Goal: Find specific page/section: Find specific page/section

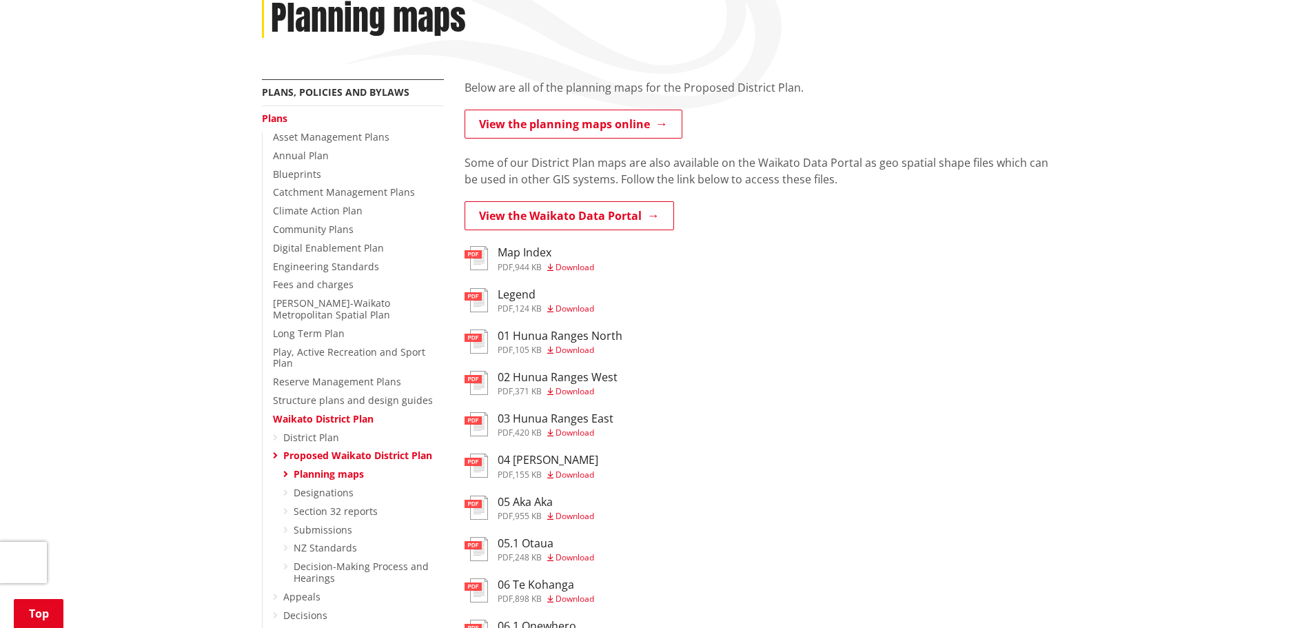
scroll to position [207, 0]
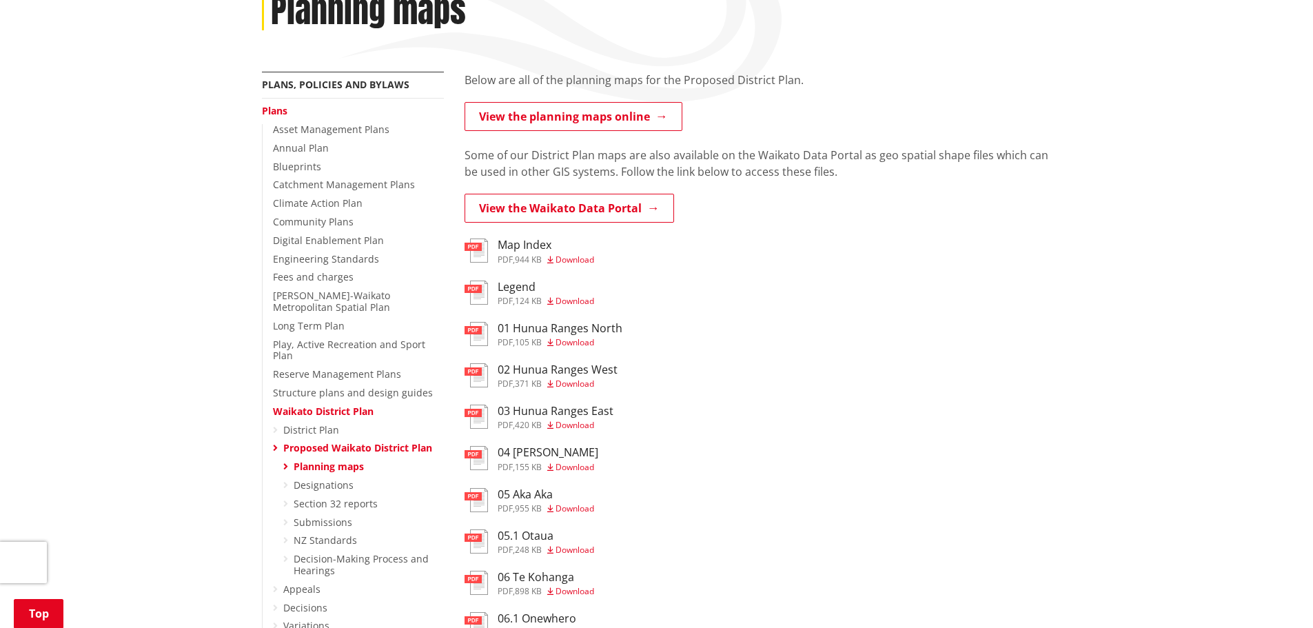
click at [501, 244] on h3 "Map Index" at bounding box center [546, 244] width 97 height 13
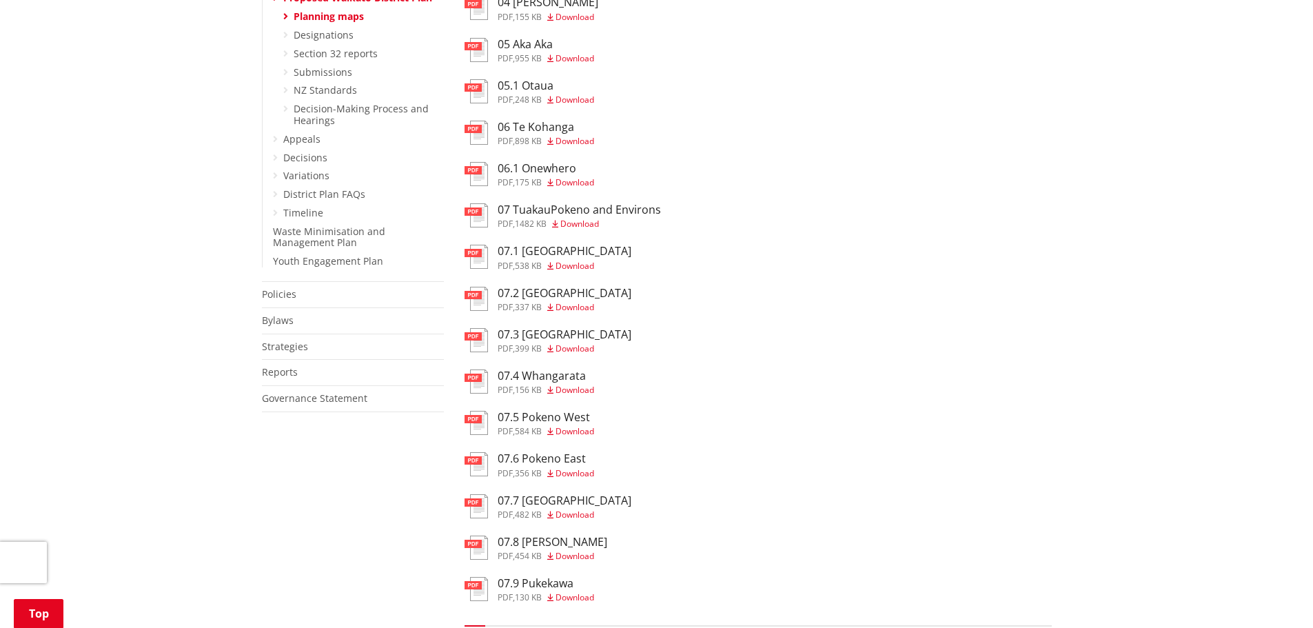
scroll to position [758, 0]
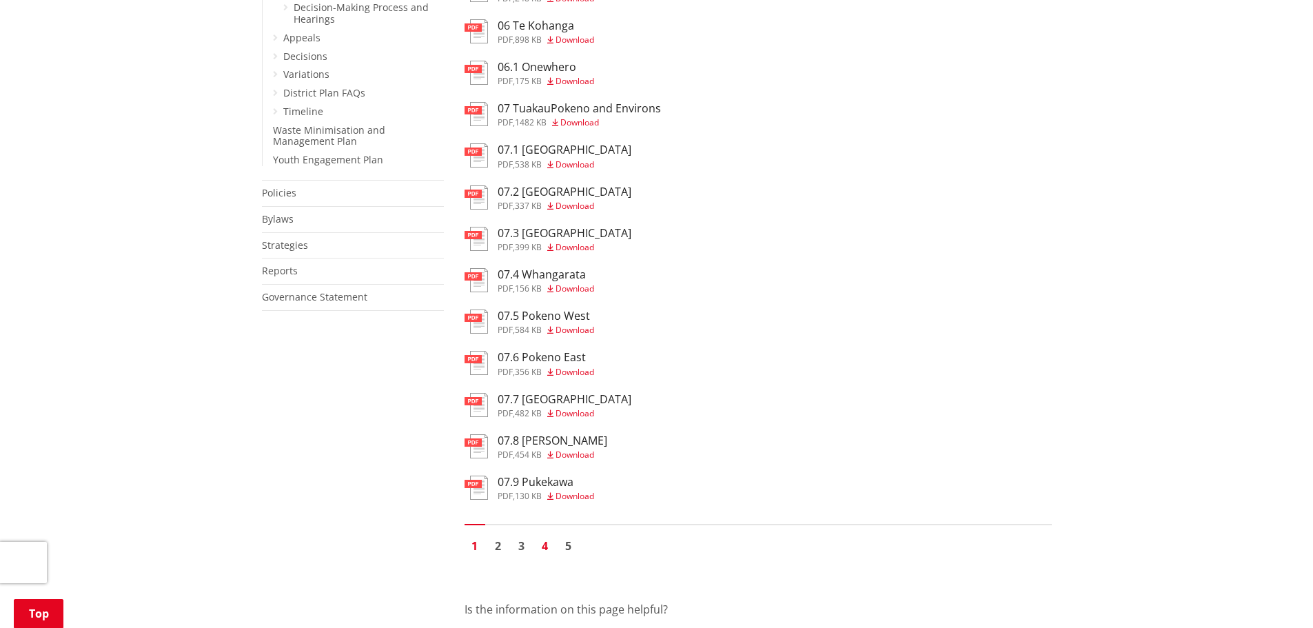
click at [547, 540] on link "4" at bounding box center [545, 546] width 21 height 21
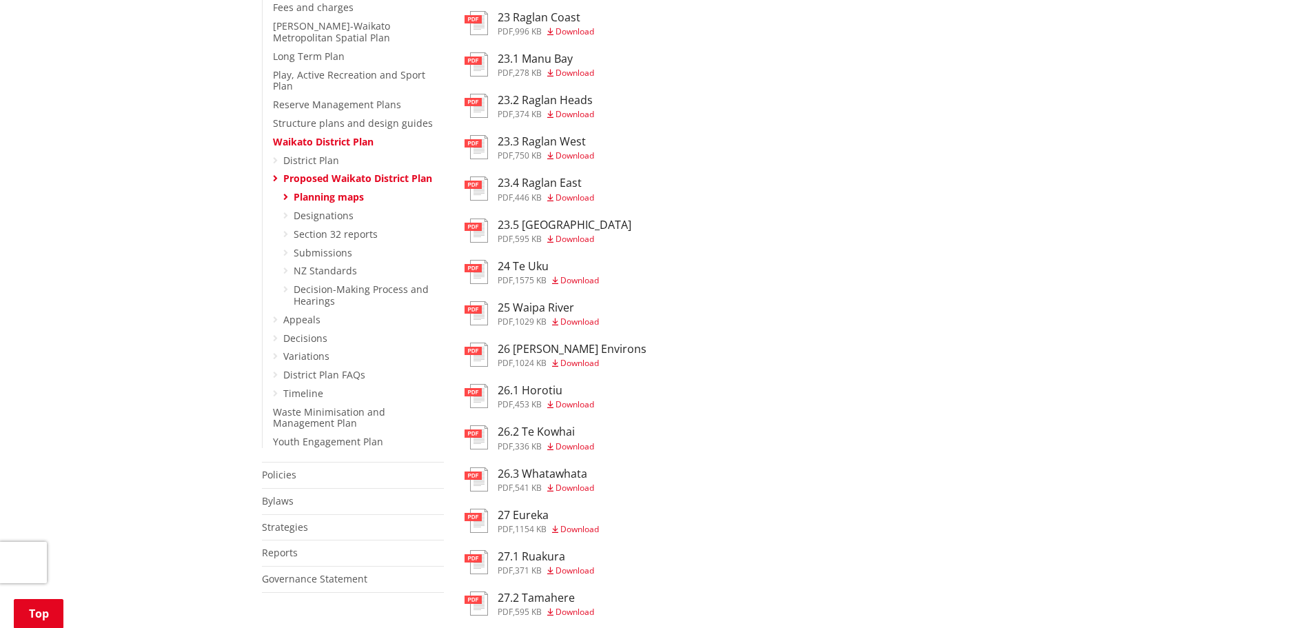
scroll to position [483, 0]
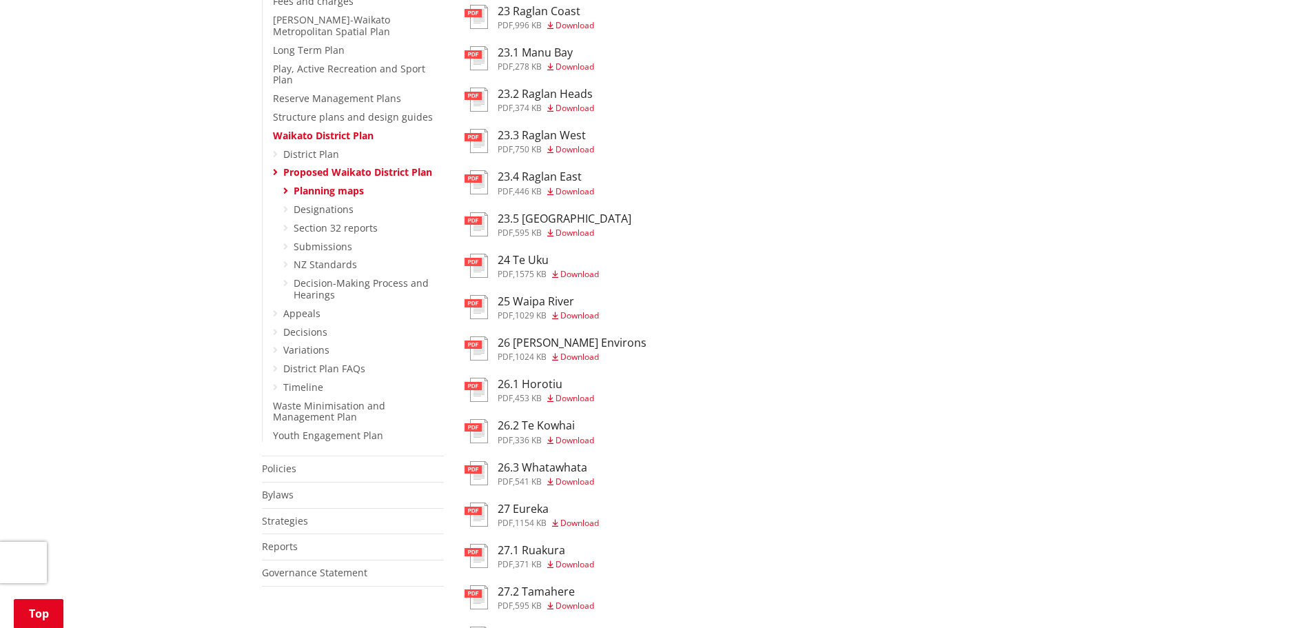
click at [514, 305] on h3 "25 Waipa River" at bounding box center [548, 301] width 101 height 13
click at [919, 258] on div "pdf 24 Te Uku pdf , 1575 KB Download" at bounding box center [758, 268] width 587 height 28
click at [550, 420] on h3 "26.2 Te Kowhai" at bounding box center [546, 425] width 97 height 13
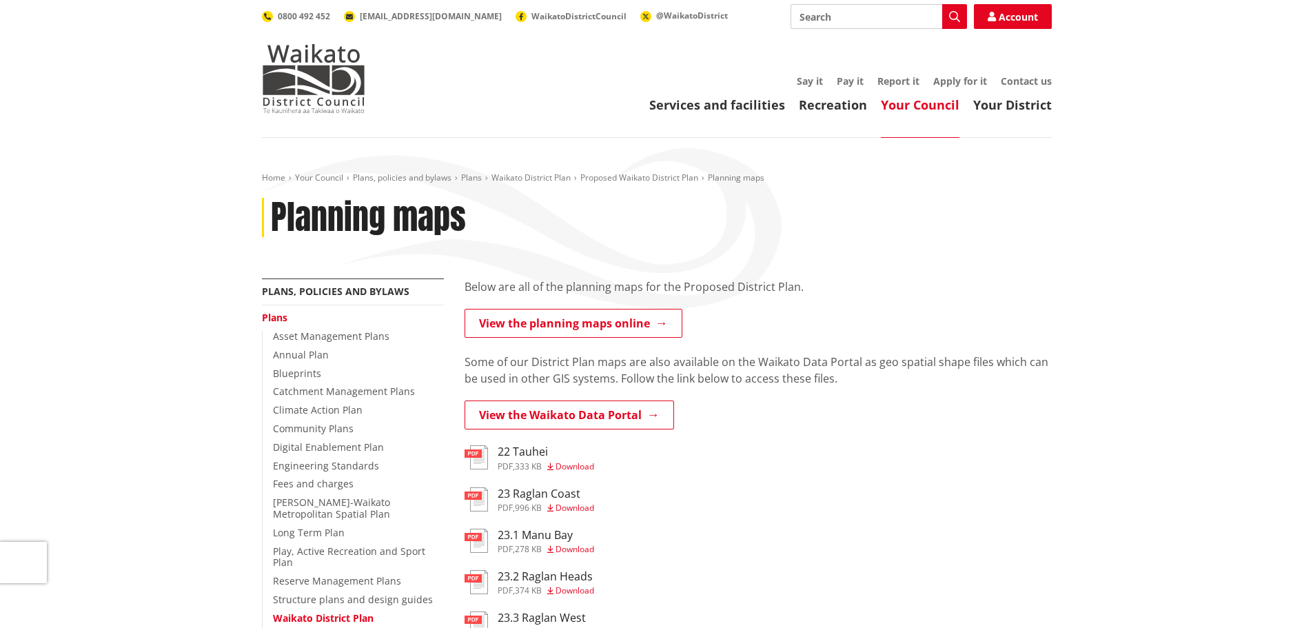
scroll to position [483, 0]
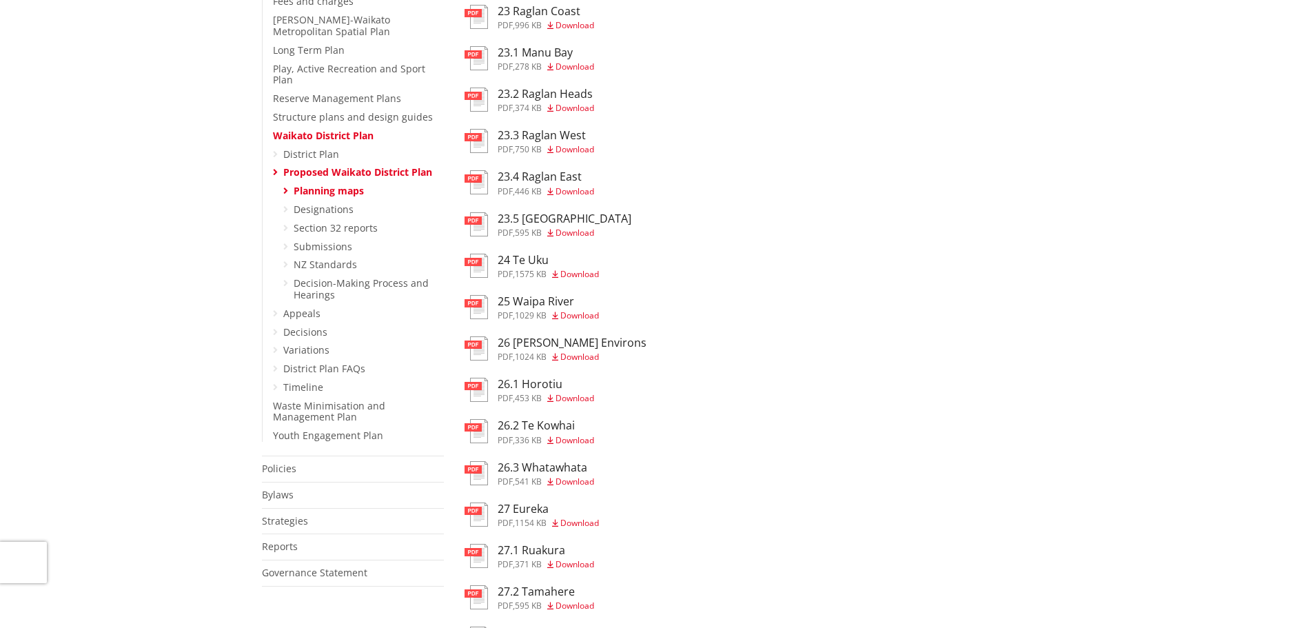
click at [560, 469] on h3 "26.3 Whatawhata" at bounding box center [546, 467] width 97 height 13
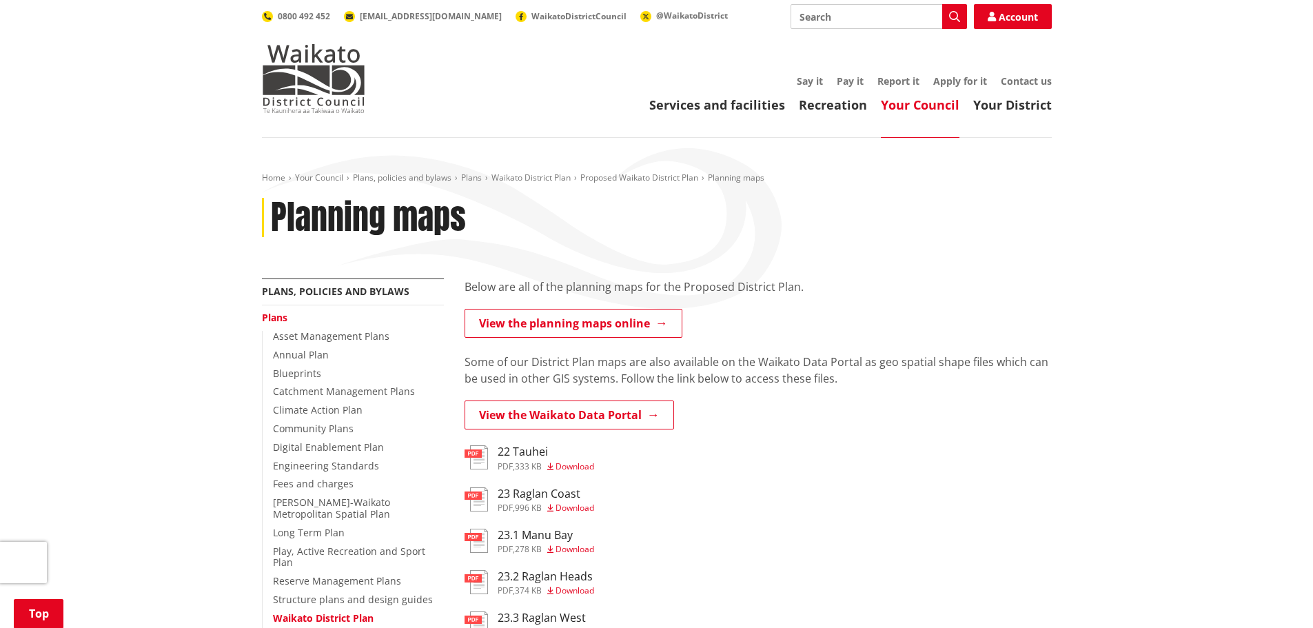
scroll to position [483, 0]
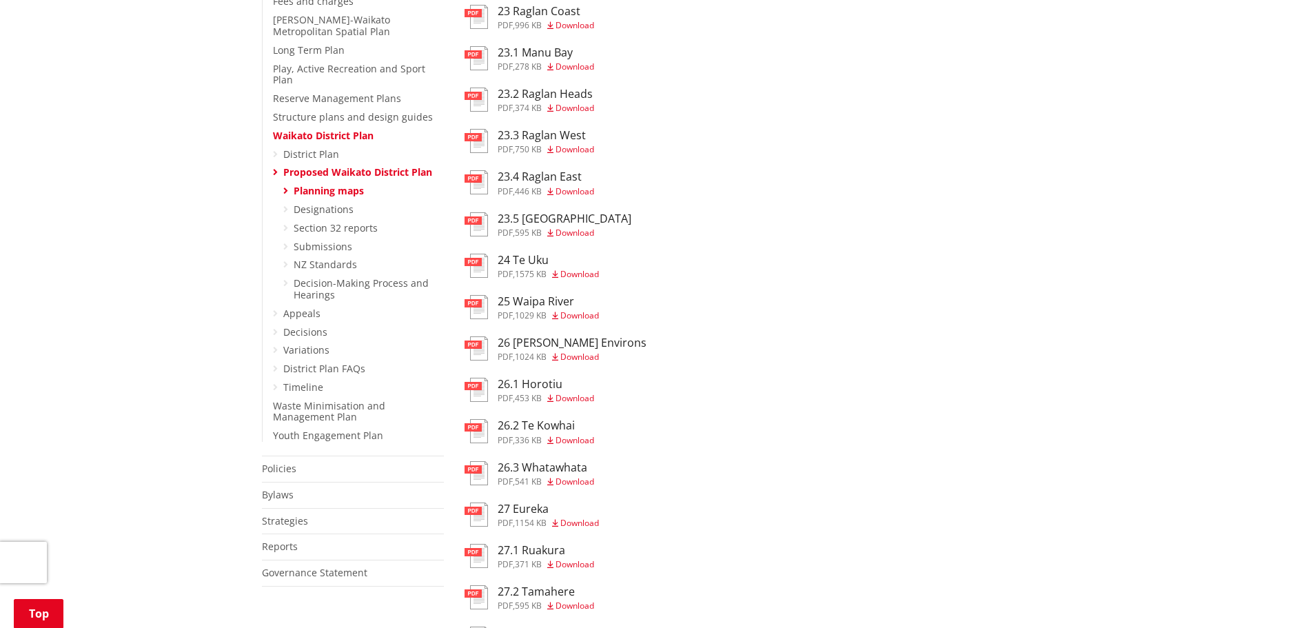
click at [532, 300] on h3 "25 Waipa River" at bounding box center [548, 301] width 101 height 13
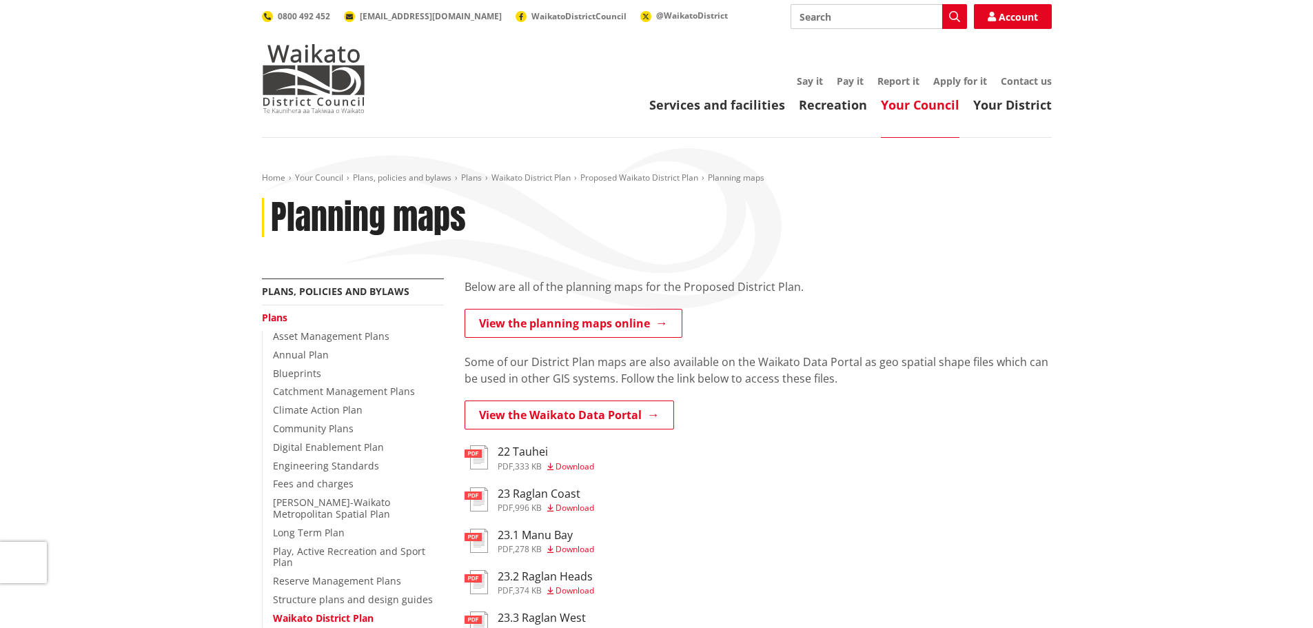
scroll to position [483, 0]
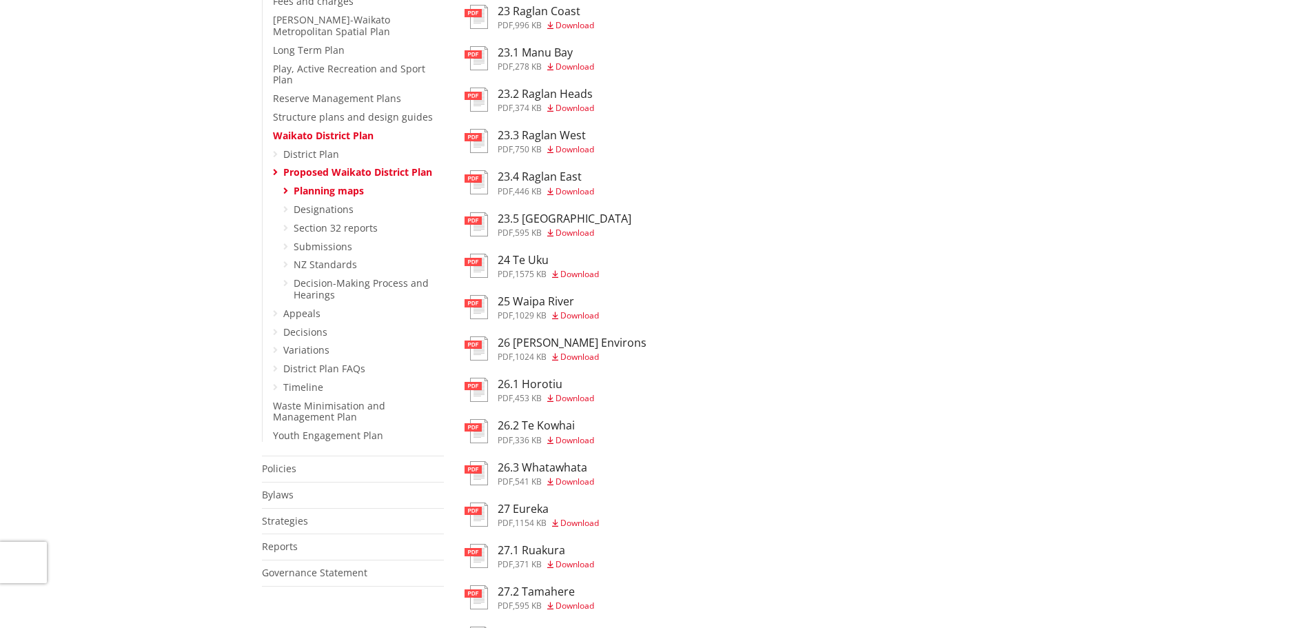
click at [1038, 158] on ul "pdf 22 [DEMOGRAPHIC_DATA] pdf , 333 KB Download pdf 23 Raglan Coast pdf , 996 K…" at bounding box center [758, 371] width 587 height 816
click at [951, 233] on div "pdf 23.5 [GEOGRAPHIC_DATA] pdf , 595 KB Download" at bounding box center [758, 226] width 587 height 28
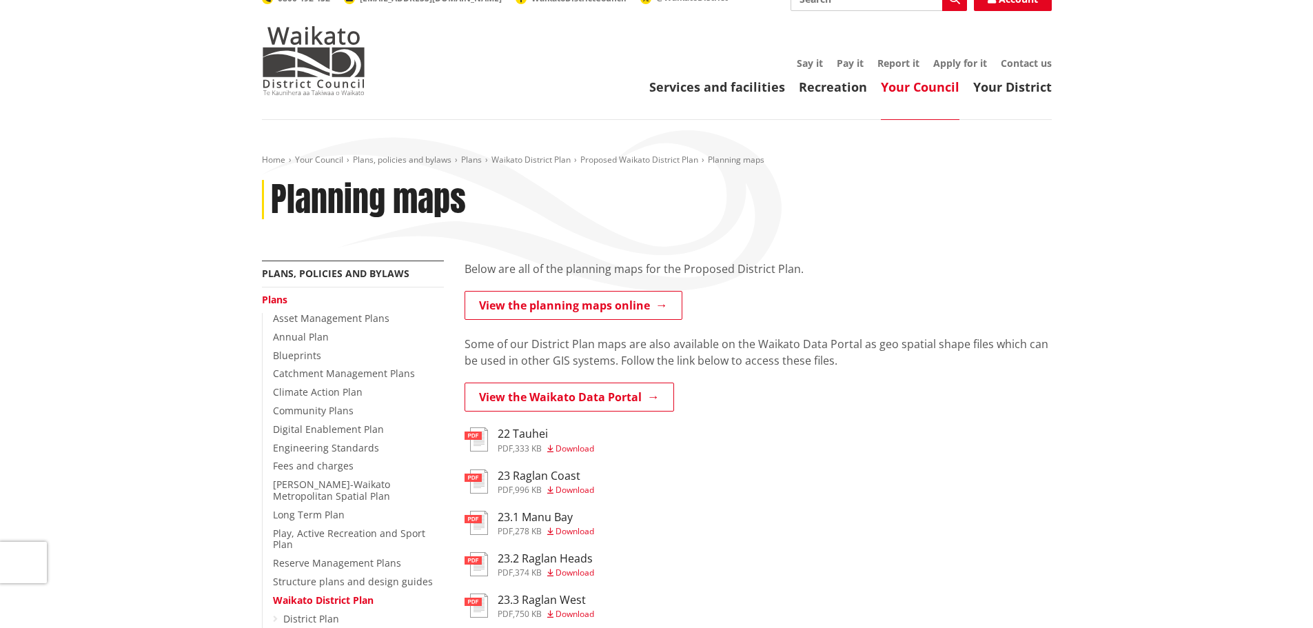
scroll to position [0, 0]
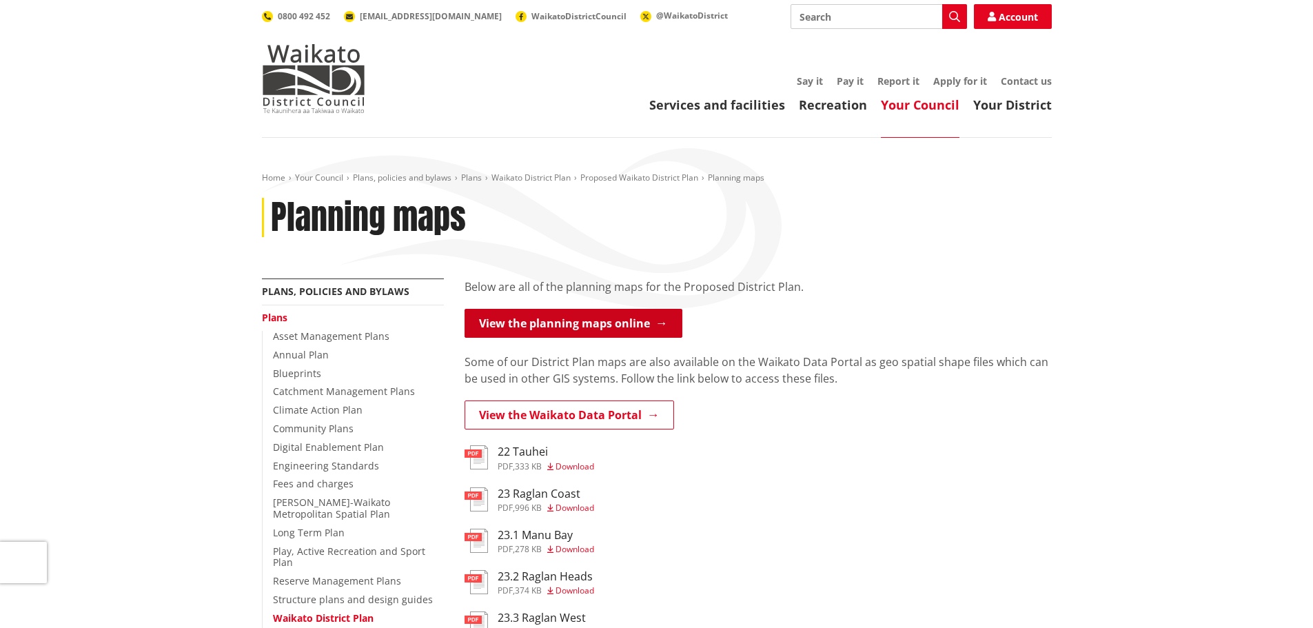
click at [526, 327] on link "View the planning maps online" at bounding box center [574, 323] width 218 height 29
